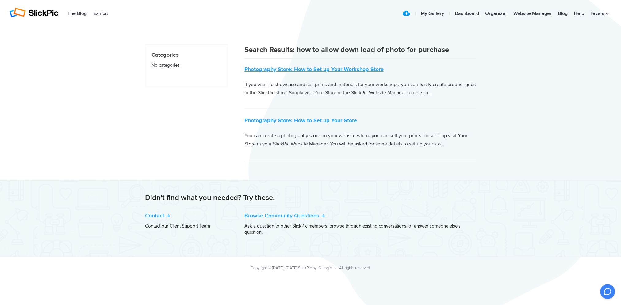
click at [350, 69] on link "Photography Store: How to Set up Your Workshop Store" at bounding box center [313, 69] width 139 height 7
click at [307, 120] on link "Photography Store: How to Set up Your Store" at bounding box center [300, 120] width 113 height 7
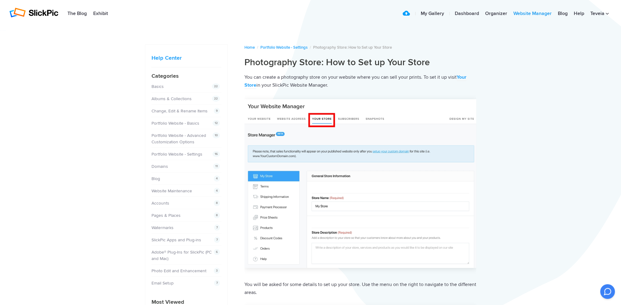
click at [537, 13] on link "Website Manager" at bounding box center [532, 14] width 44 height 12
